Goal: Task Accomplishment & Management: Complete application form

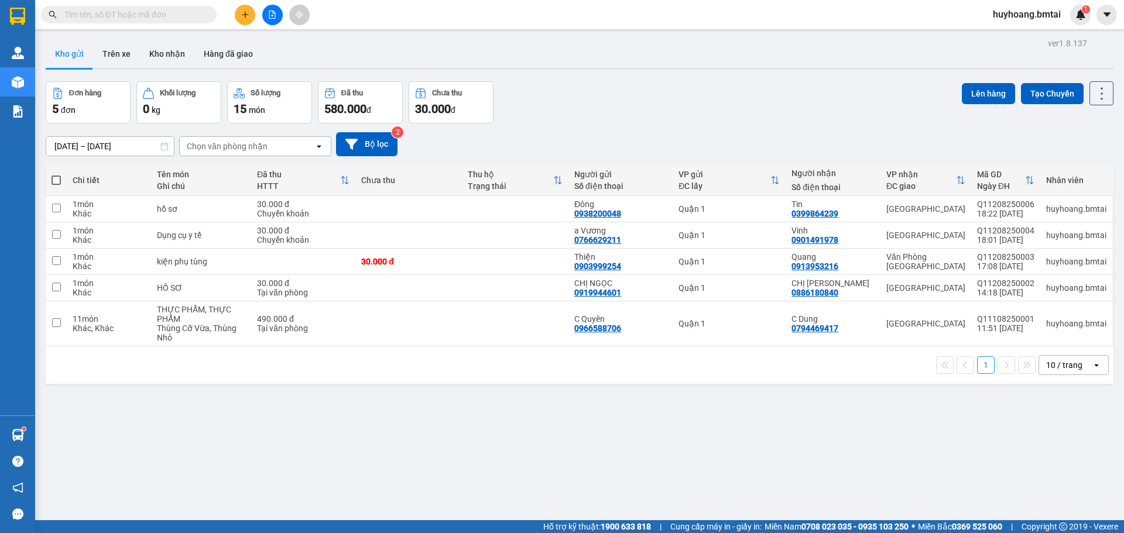
click at [249, 19] on button at bounding box center [245, 15] width 20 height 20
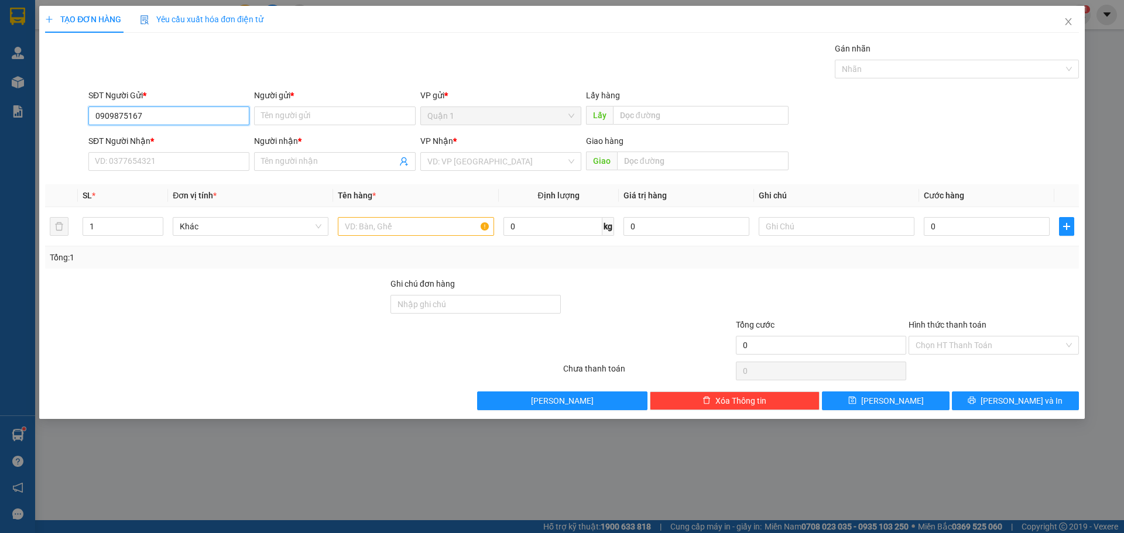
type input "0909875167"
type input "Aly"
click at [184, 164] on input "SĐT Người Nhận *" at bounding box center [168, 161] width 161 height 19
type input "0358854506"
type input "[PERSON_NAME]"
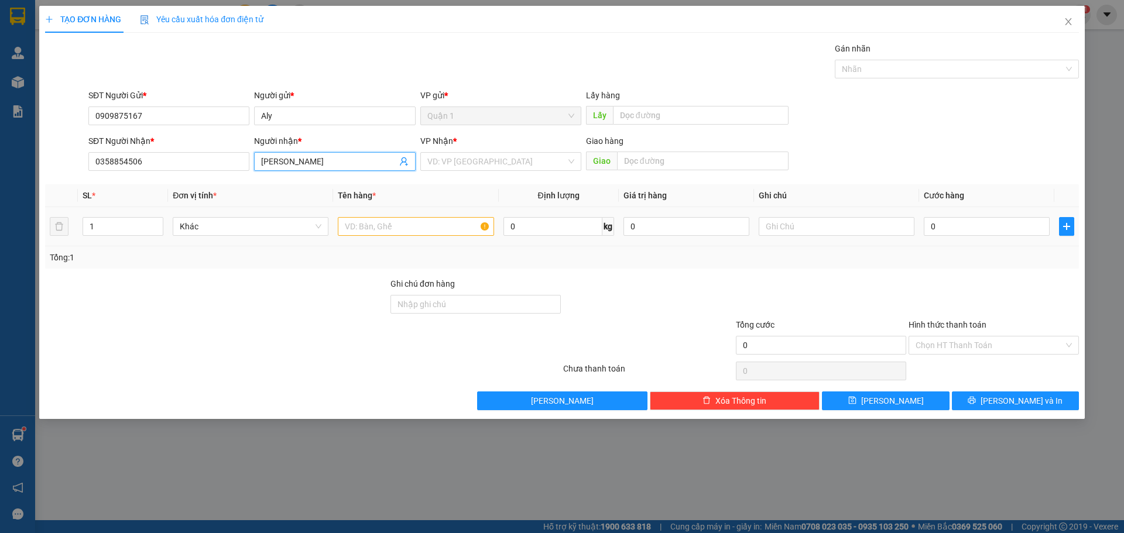
click at [396, 238] on div at bounding box center [416, 226] width 156 height 23
click at [407, 221] on input "text" at bounding box center [416, 226] width 156 height 19
type input "2 thùng bánh"
click at [975, 231] on input "0" at bounding box center [987, 226] width 126 height 19
type input "8"
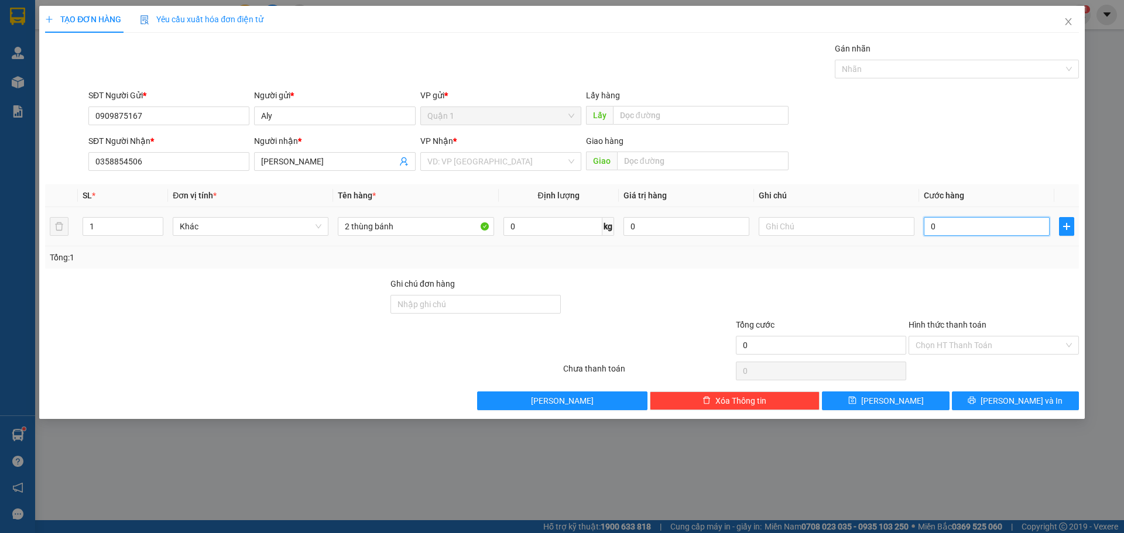
type input "8"
type input "80"
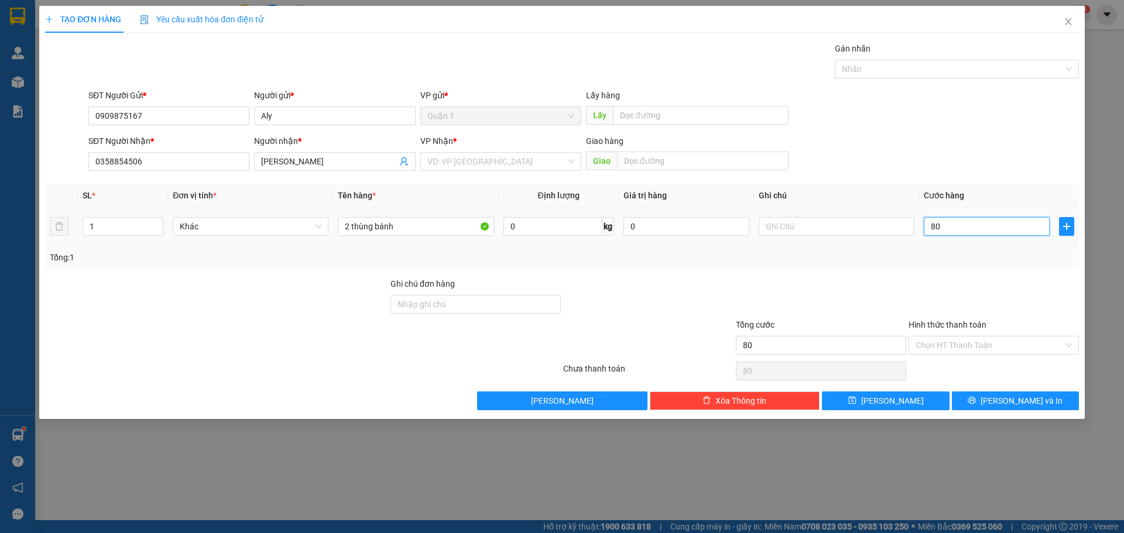
type input "800"
type input "8.000"
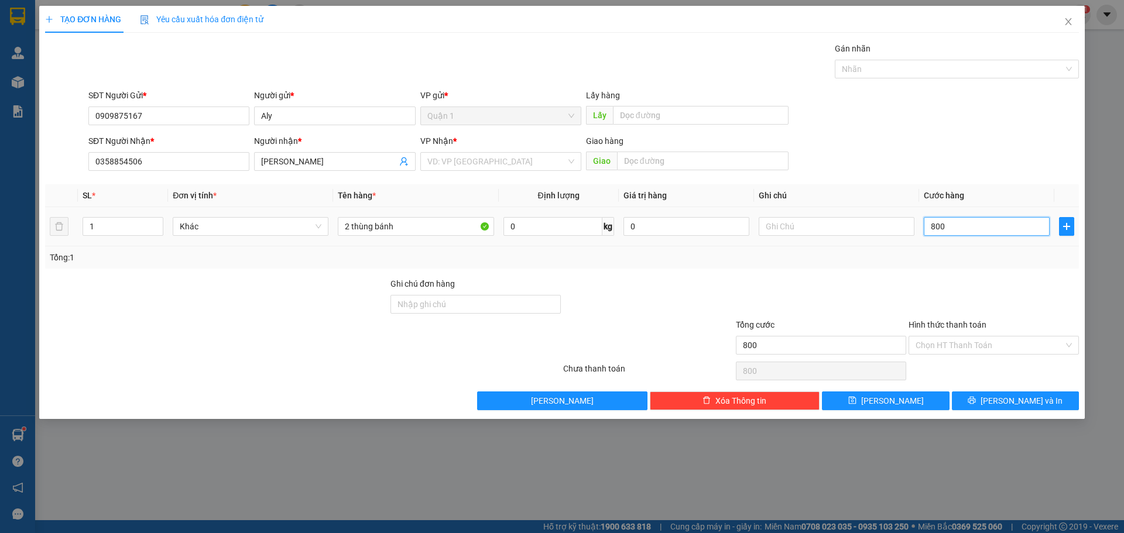
type input "8.000"
type input "80.000"
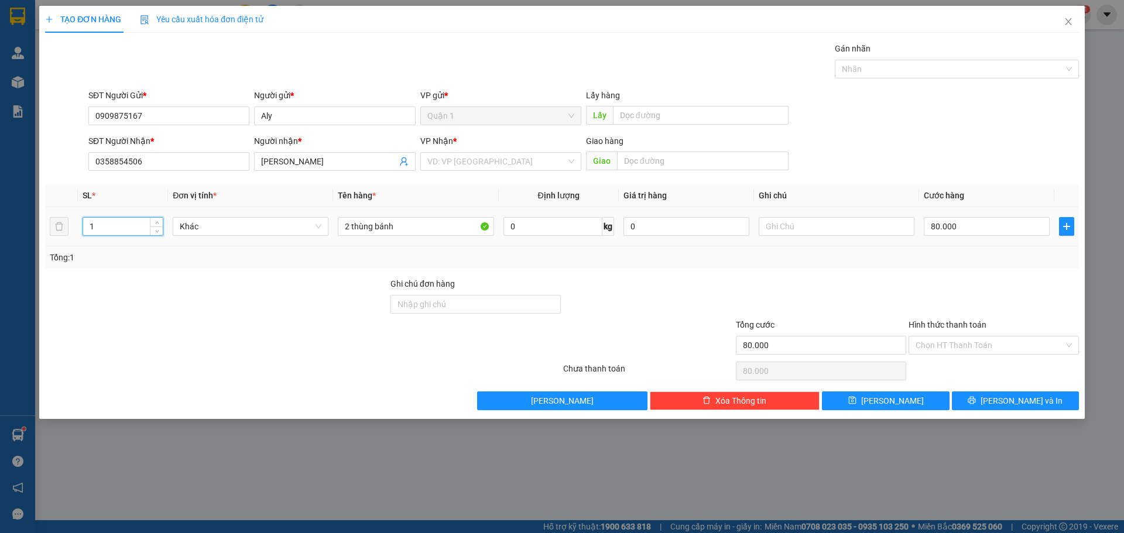
click at [136, 226] on input "1" at bounding box center [123, 227] width 80 height 18
type input "2"
click at [942, 263] on div "Tổng: 2" at bounding box center [562, 257] width 1024 height 13
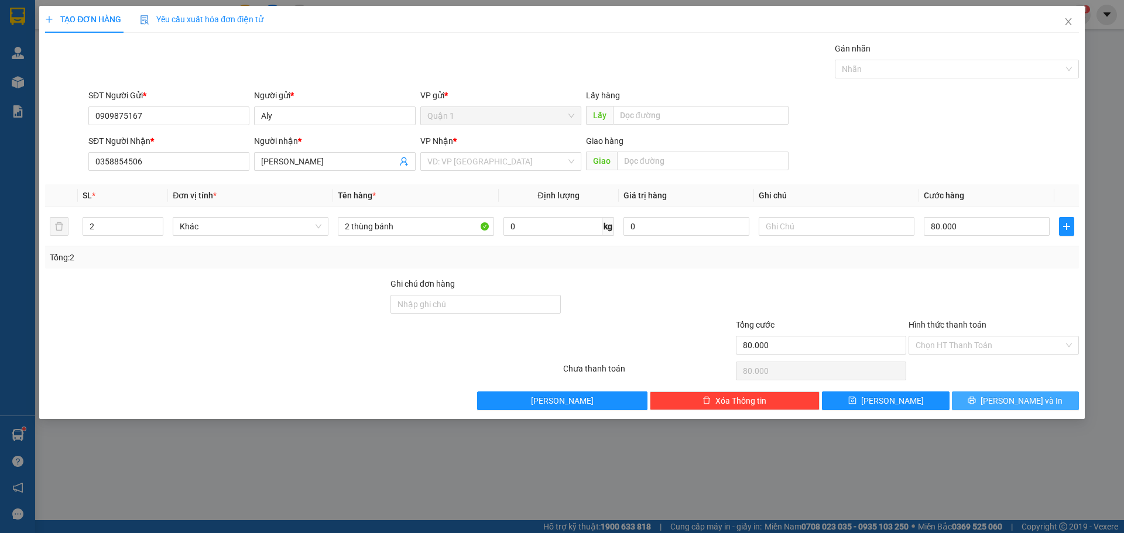
click at [1031, 404] on span "[PERSON_NAME] và In" at bounding box center [1021, 401] width 82 height 13
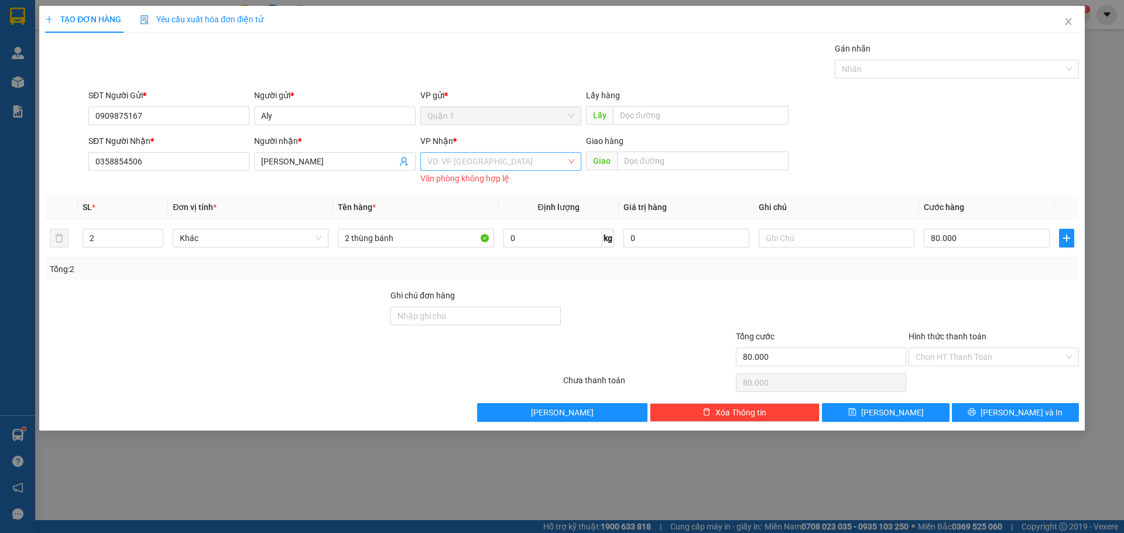
click at [482, 165] on input "search" at bounding box center [496, 162] width 139 height 18
click at [486, 180] on div "Văn Phòng [GEOGRAPHIC_DATA]" at bounding box center [500, 185] width 147 height 13
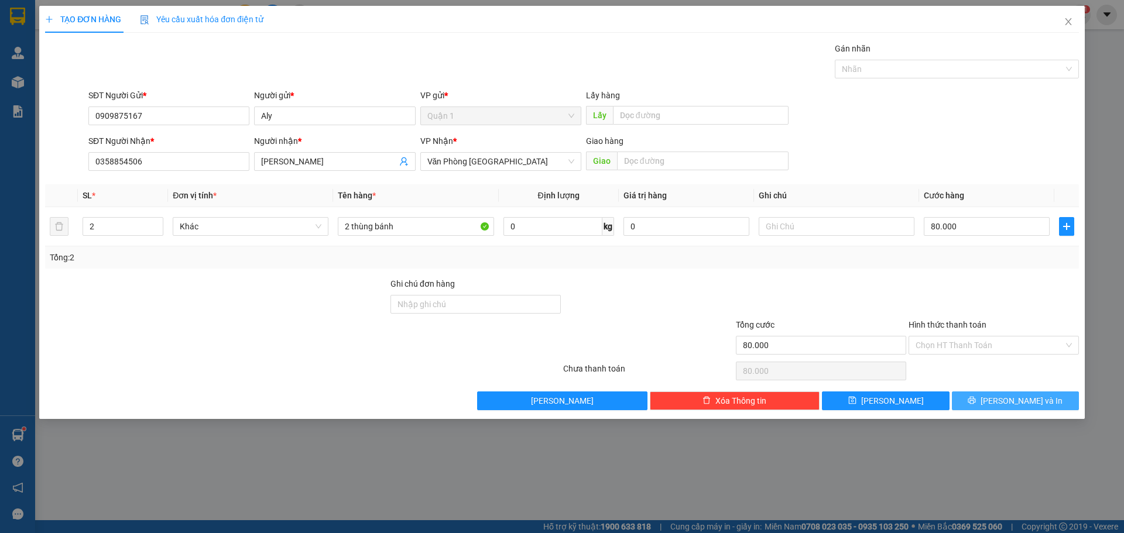
click at [983, 392] on button "[PERSON_NAME] và In" at bounding box center [1015, 401] width 127 height 19
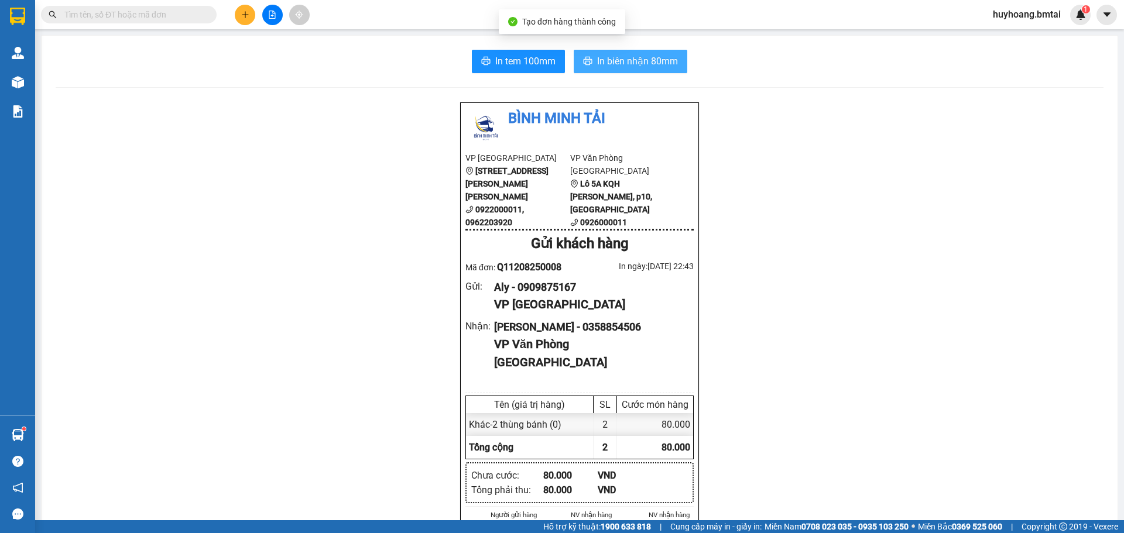
click at [658, 66] on span "In biên nhận 80mm" at bounding box center [637, 61] width 81 height 15
